Goal: Information Seeking & Learning: Learn about a topic

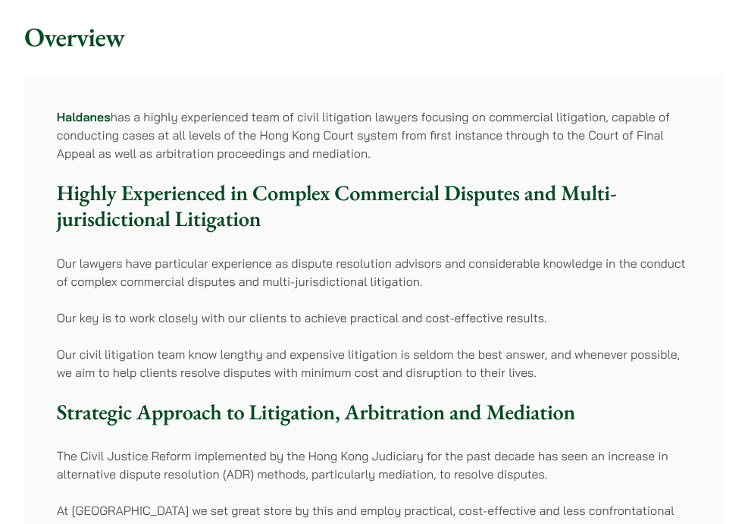
scroll to position [126, 0]
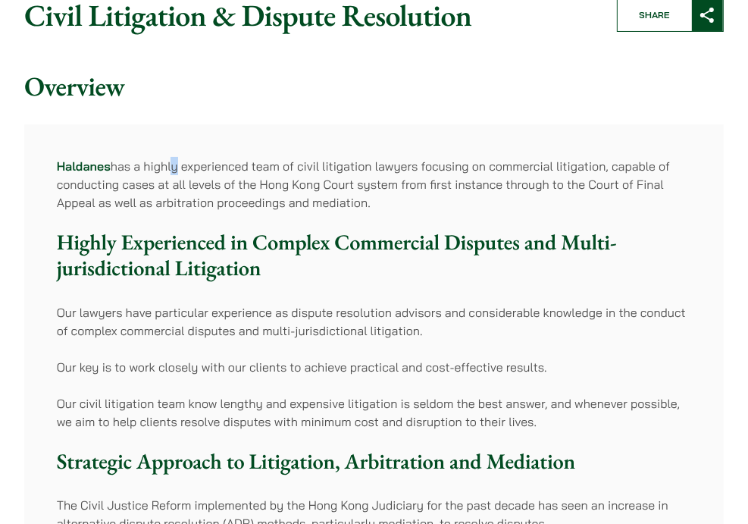
drag, startPoint x: 509, startPoint y: 127, endPoint x: 150, endPoint y: 133, distance: 359.4
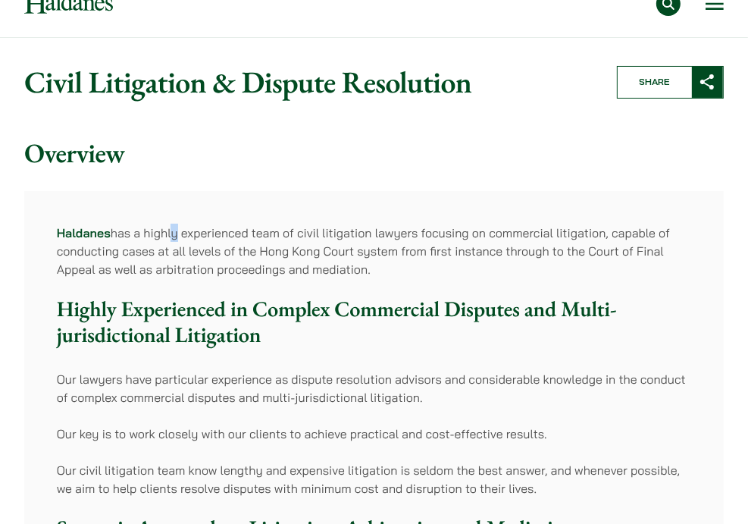
scroll to position [0, 0]
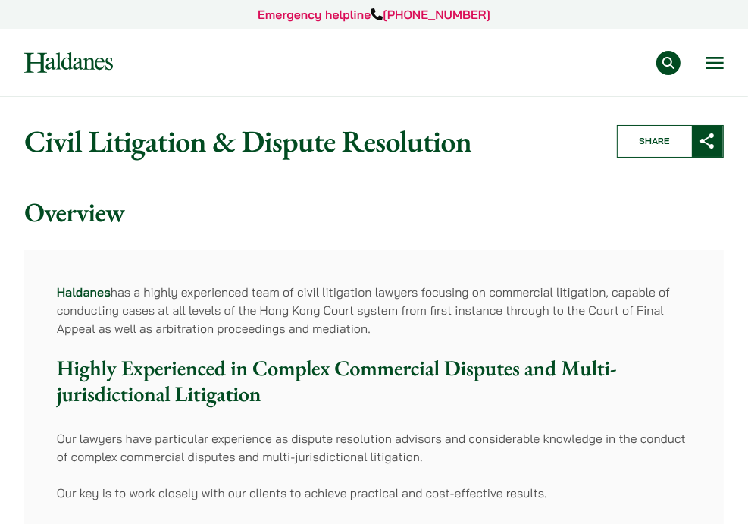
click at [725, 55] on div "Practice Areas Antitrust and Competition Law Civil Litigation & Dispute Resolut…" at bounding box center [374, 63] width 722 height 24
click at [721, 61] on button "Open menu" at bounding box center [715, 63] width 18 height 12
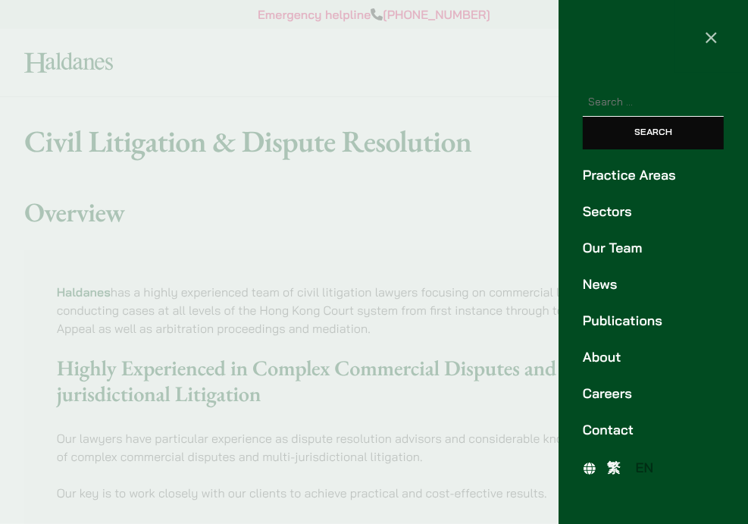
click at [612, 247] on link "Our Team" at bounding box center [653, 248] width 141 height 20
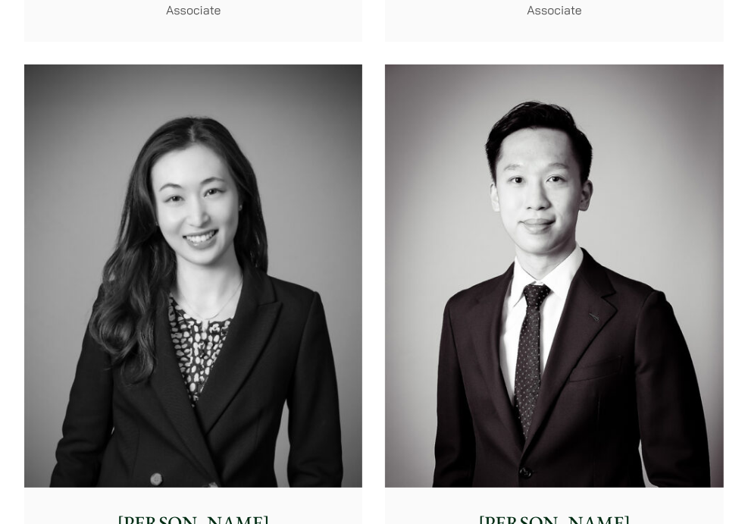
scroll to position [7541, 0]
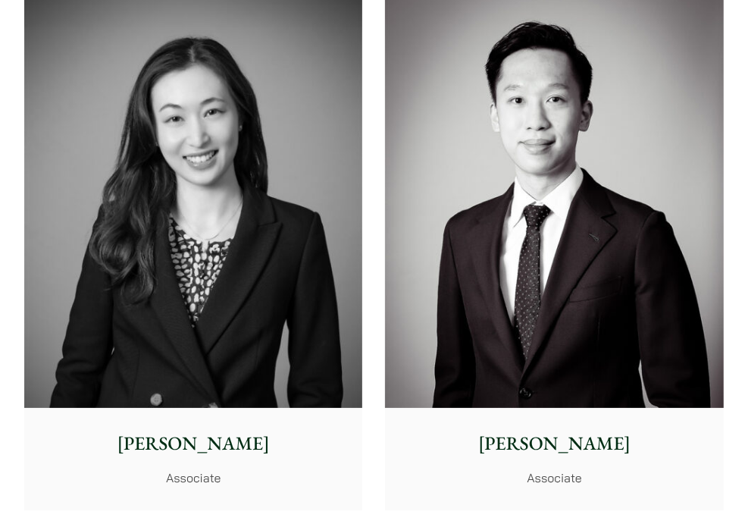
click at [375, 428] on div "Xenia Lo Senior Associate Vivian Leung Senior Associate Ben Chan Senior Associa…" at bounding box center [374, 521] width 722 height 4381
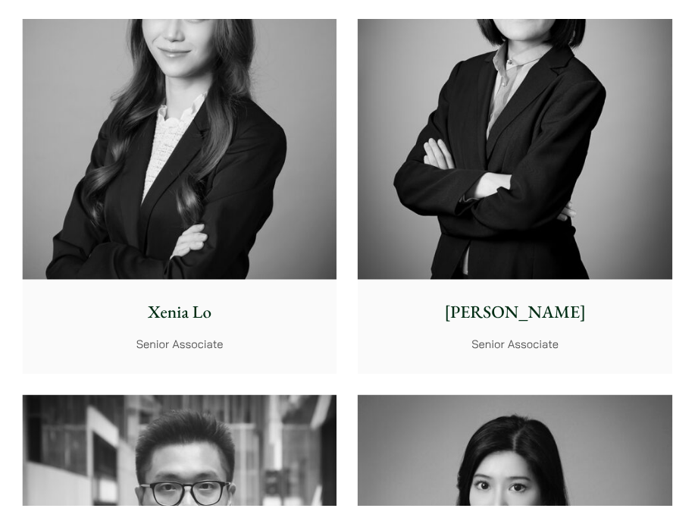
scroll to position [5836, 0]
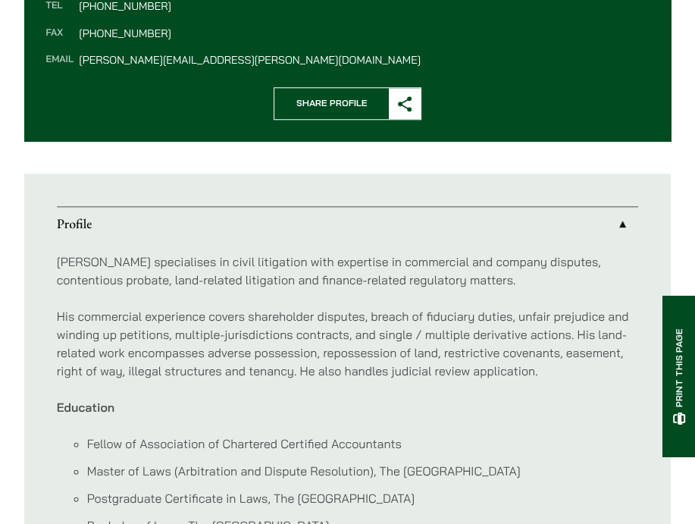
scroll to position [808, 0]
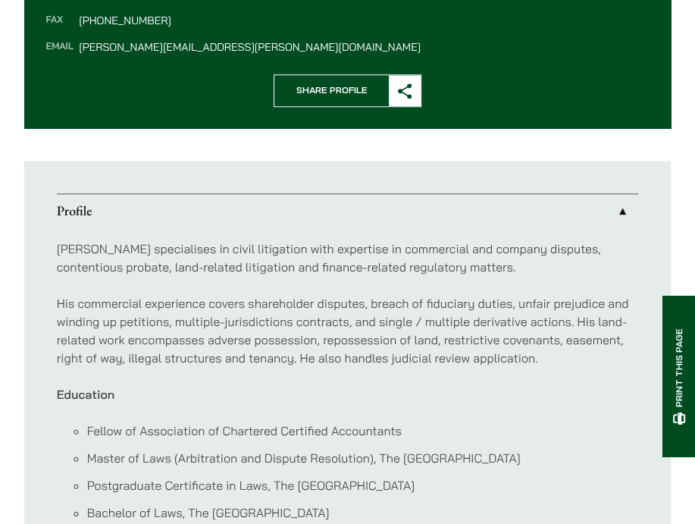
click at [321, 382] on div "Nathan specialises in civil litigation with expertise in commercial and company…" at bounding box center [348, 394] width 582 height 330
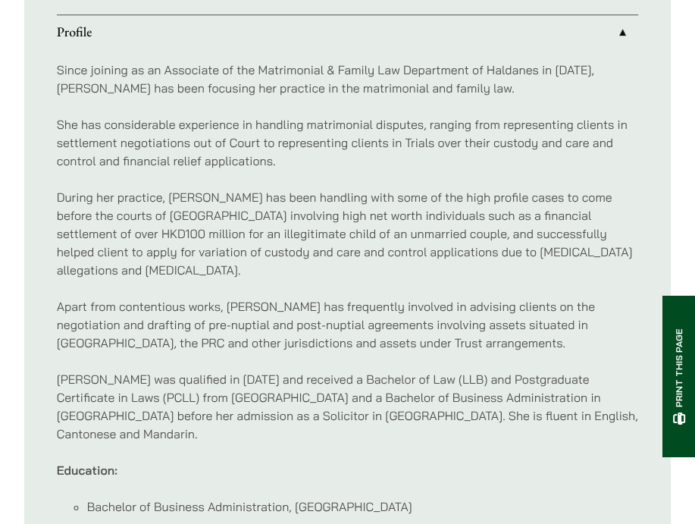
scroll to position [884, 0]
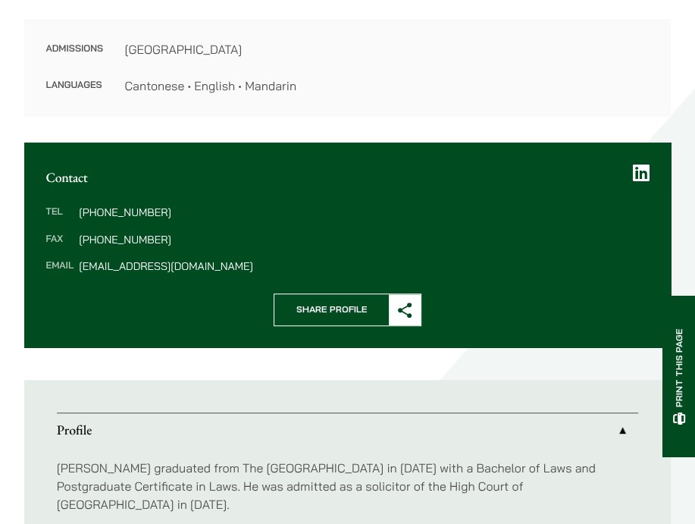
scroll to position [682, 0]
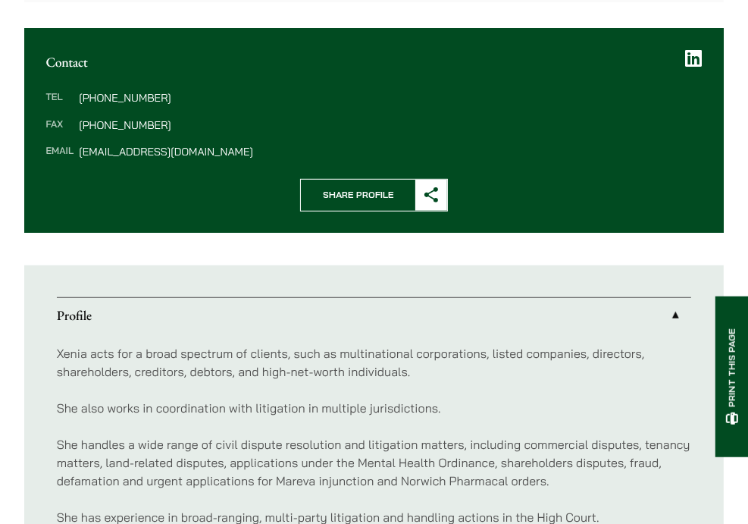
scroll to position [758, 0]
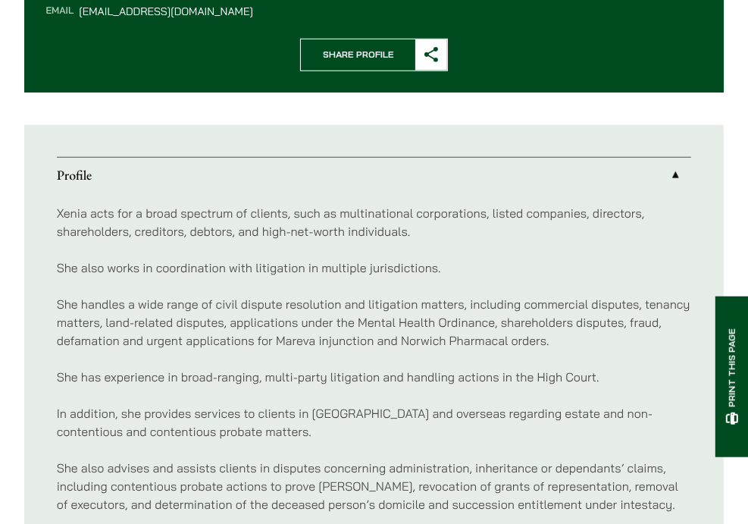
click at [358, 228] on p "Xenia acts for a broad spectrum of clients, such as multinational corporations,…" at bounding box center [374, 222] width 635 height 36
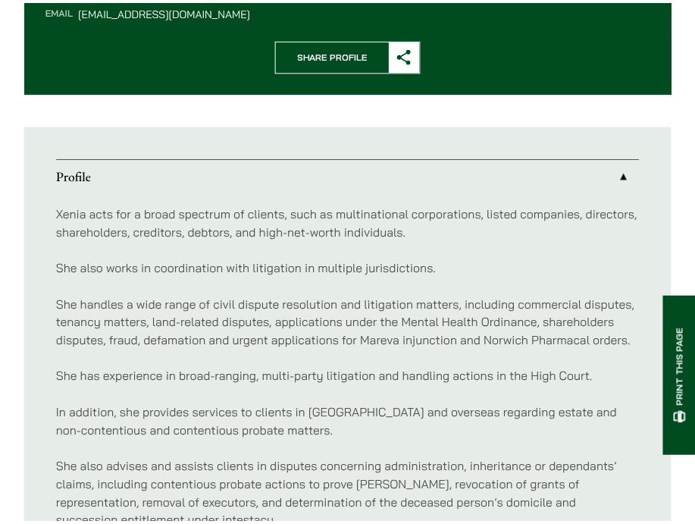
scroll to position [735, 0]
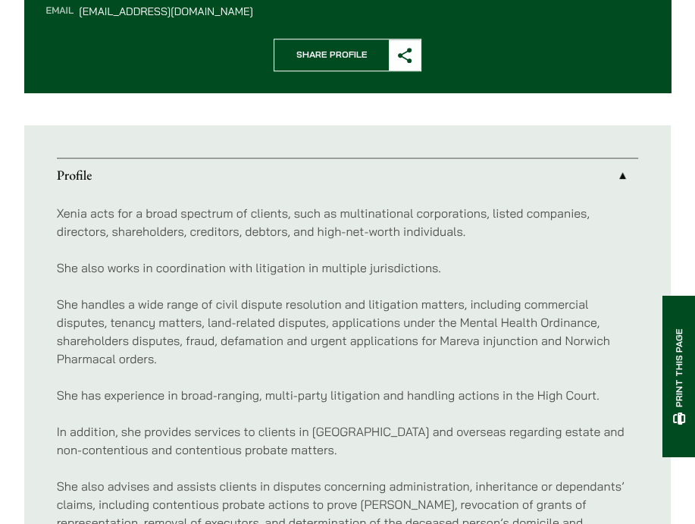
drag, startPoint x: 56, startPoint y: 287, endPoint x: 106, endPoint y: 281, distance: 50.4
click at [57, 287] on div "Xenia acts for a broad spectrum of clients, such as multinational corporations,…" at bounding box center [348, 458] width 582 height 531
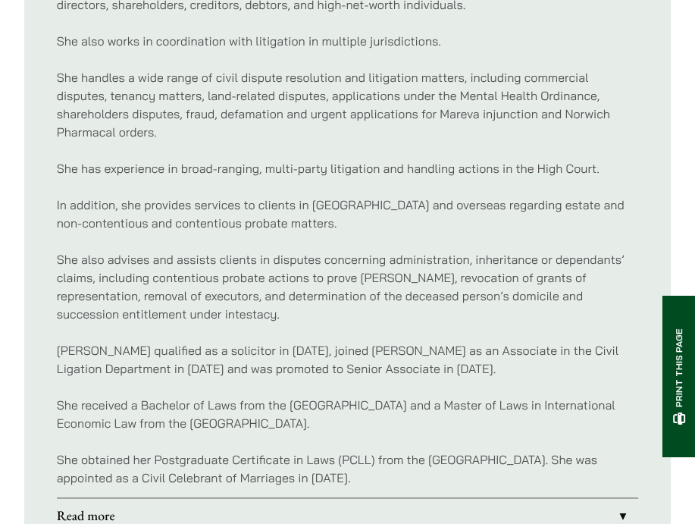
scroll to position [962, 0]
click at [419, 369] on p "Xenia qualified as a solicitor in 2014, joined Haldanes as an Associate in the …" at bounding box center [348, 358] width 582 height 36
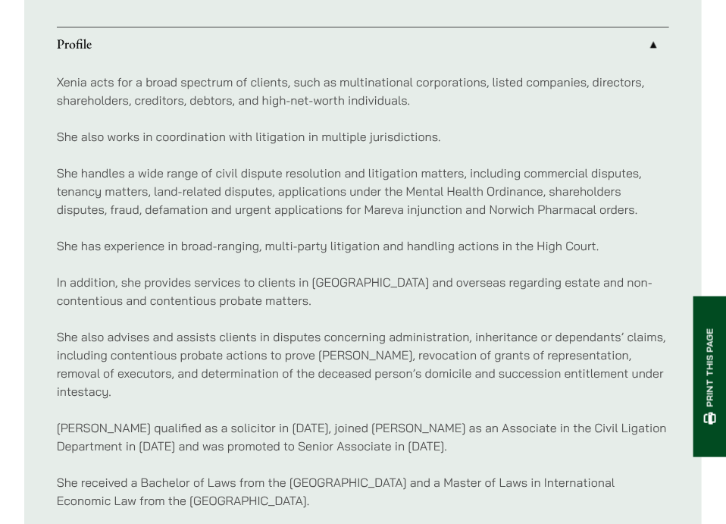
scroll to position [874, 0]
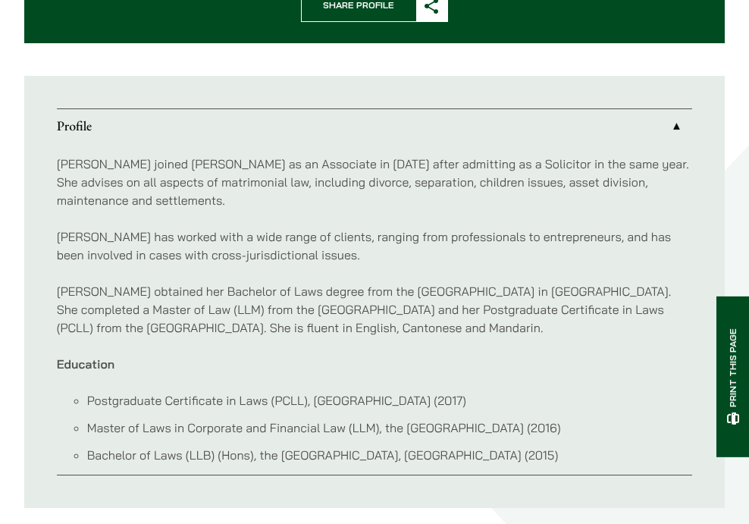
scroll to position [808, 0]
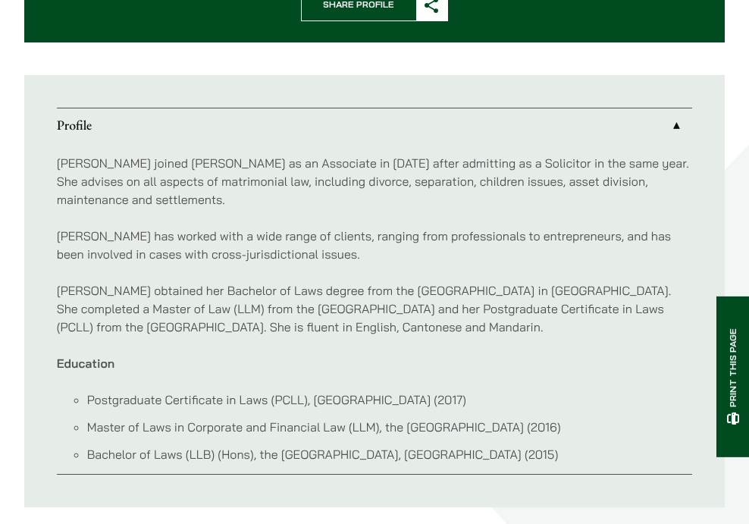
click at [509, 169] on p "[PERSON_NAME] joined [PERSON_NAME] as an Associate in [DATE] after admitting as…" at bounding box center [375, 181] width 636 height 55
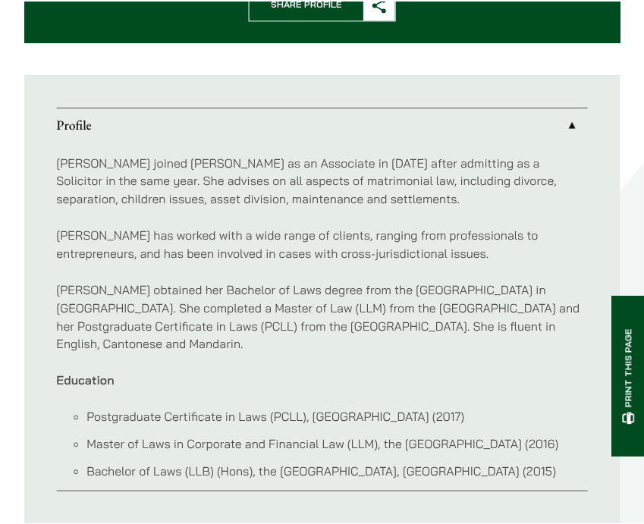
scroll to position [762, 0]
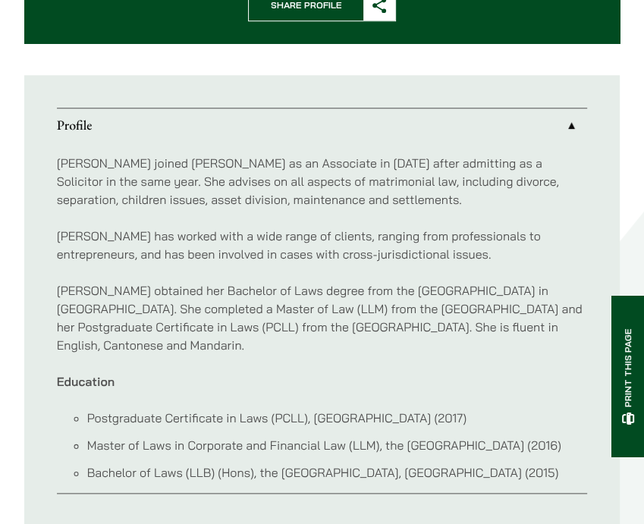
click at [450, 190] on p "[PERSON_NAME] joined [PERSON_NAME] as an Associate in [DATE] after admitting as…" at bounding box center [322, 181] width 531 height 55
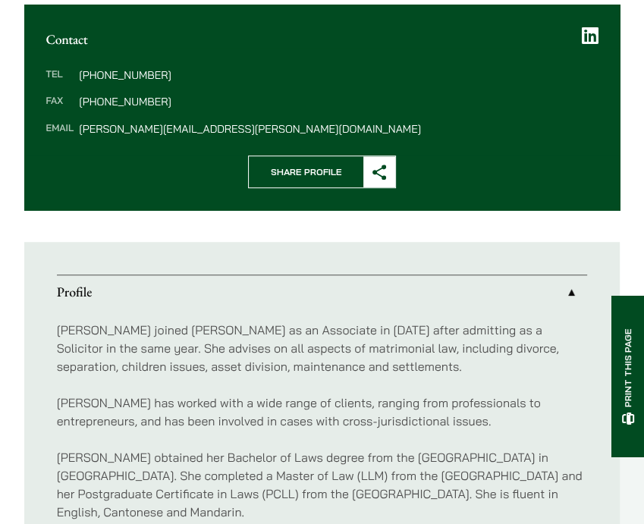
scroll to position [534, 0]
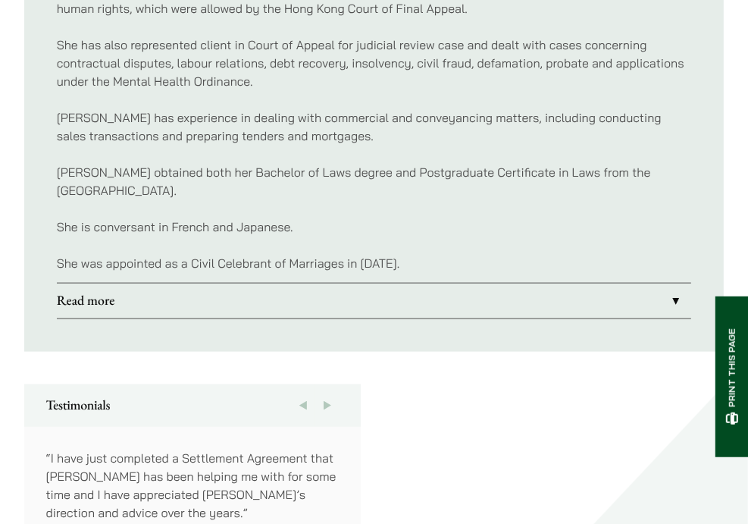
scroll to position [1162, 0]
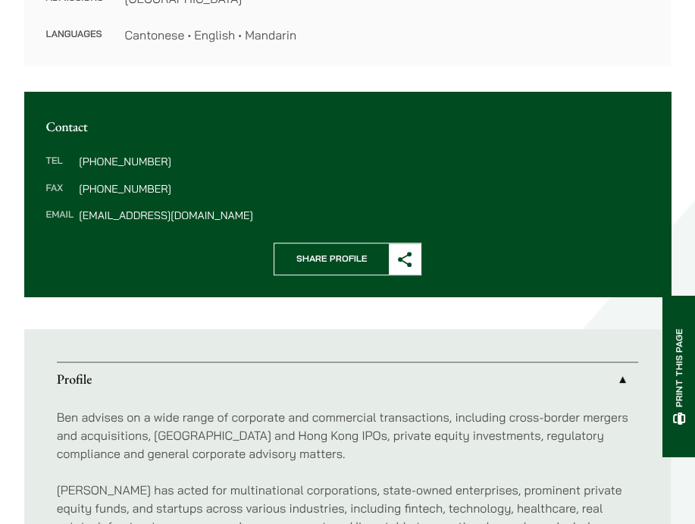
scroll to position [556, 0]
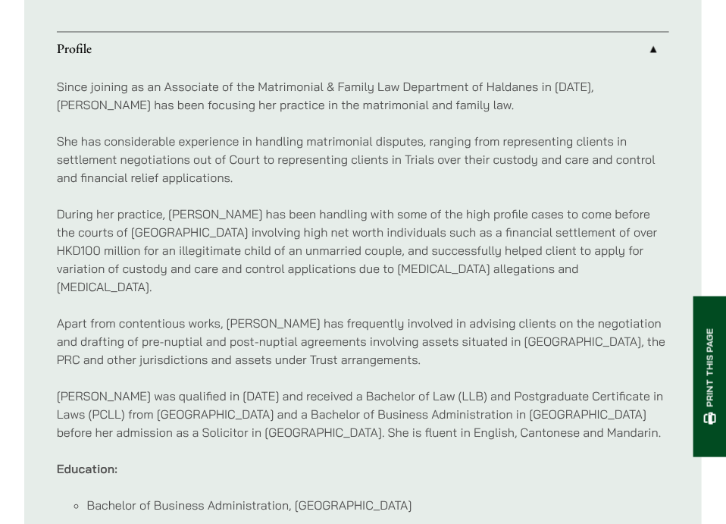
scroll to position [879, 0]
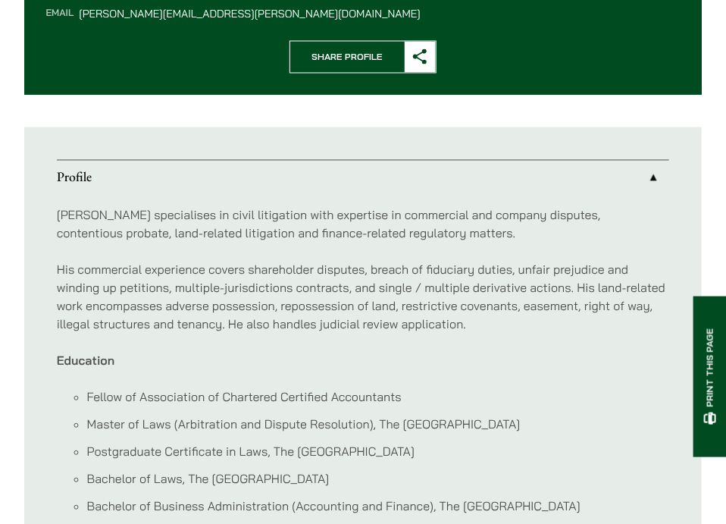
scroll to position [1010, 0]
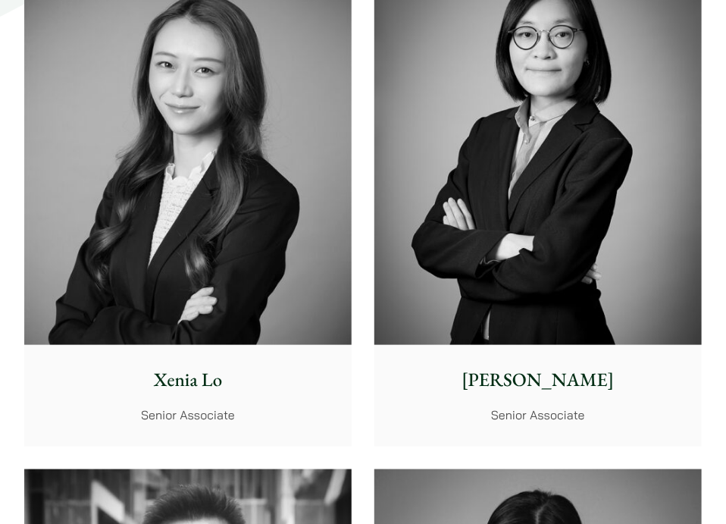
scroll to position [5836, 0]
